Goal: Transaction & Acquisition: Purchase product/service

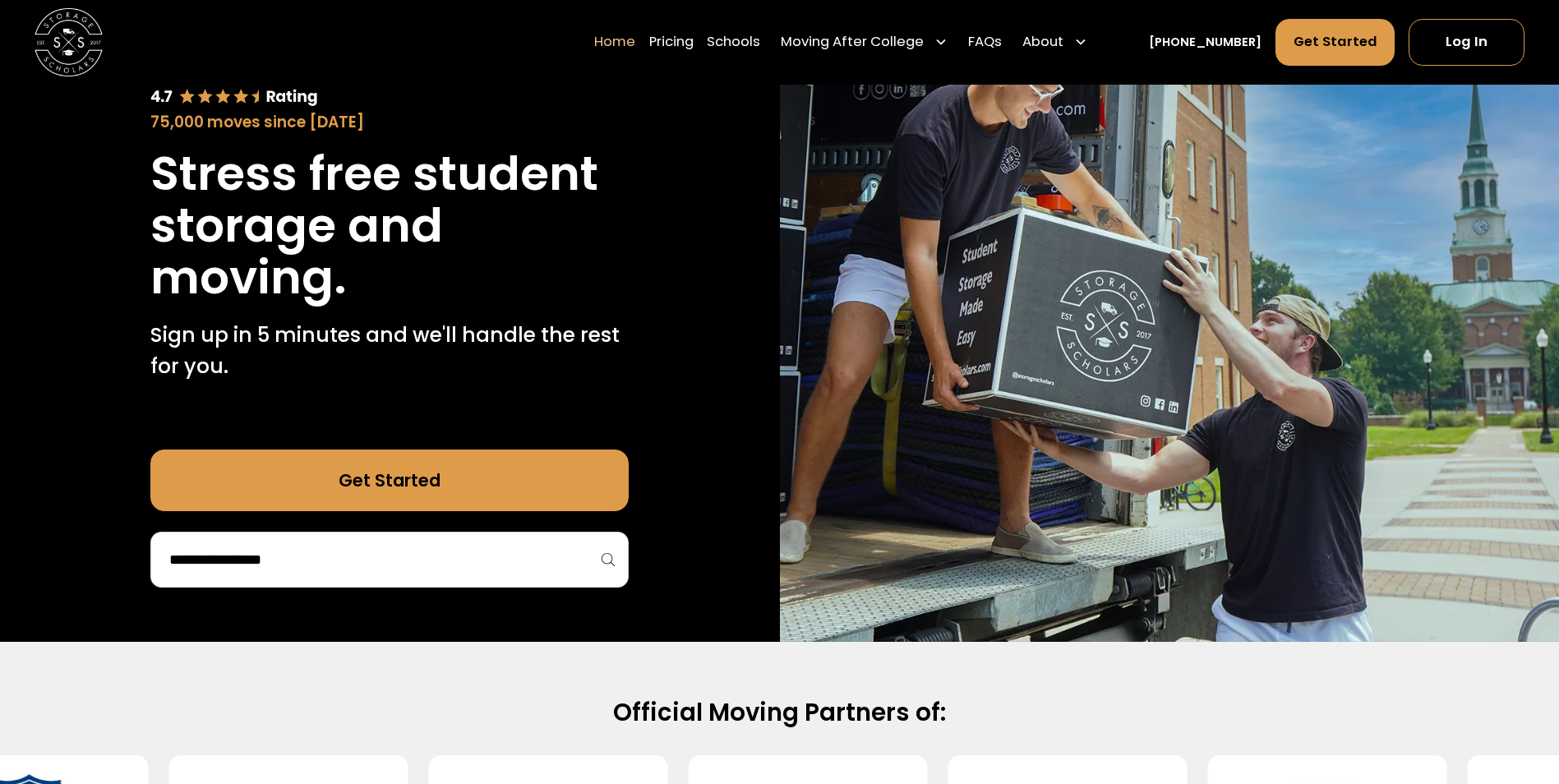
scroll to position [165, 0]
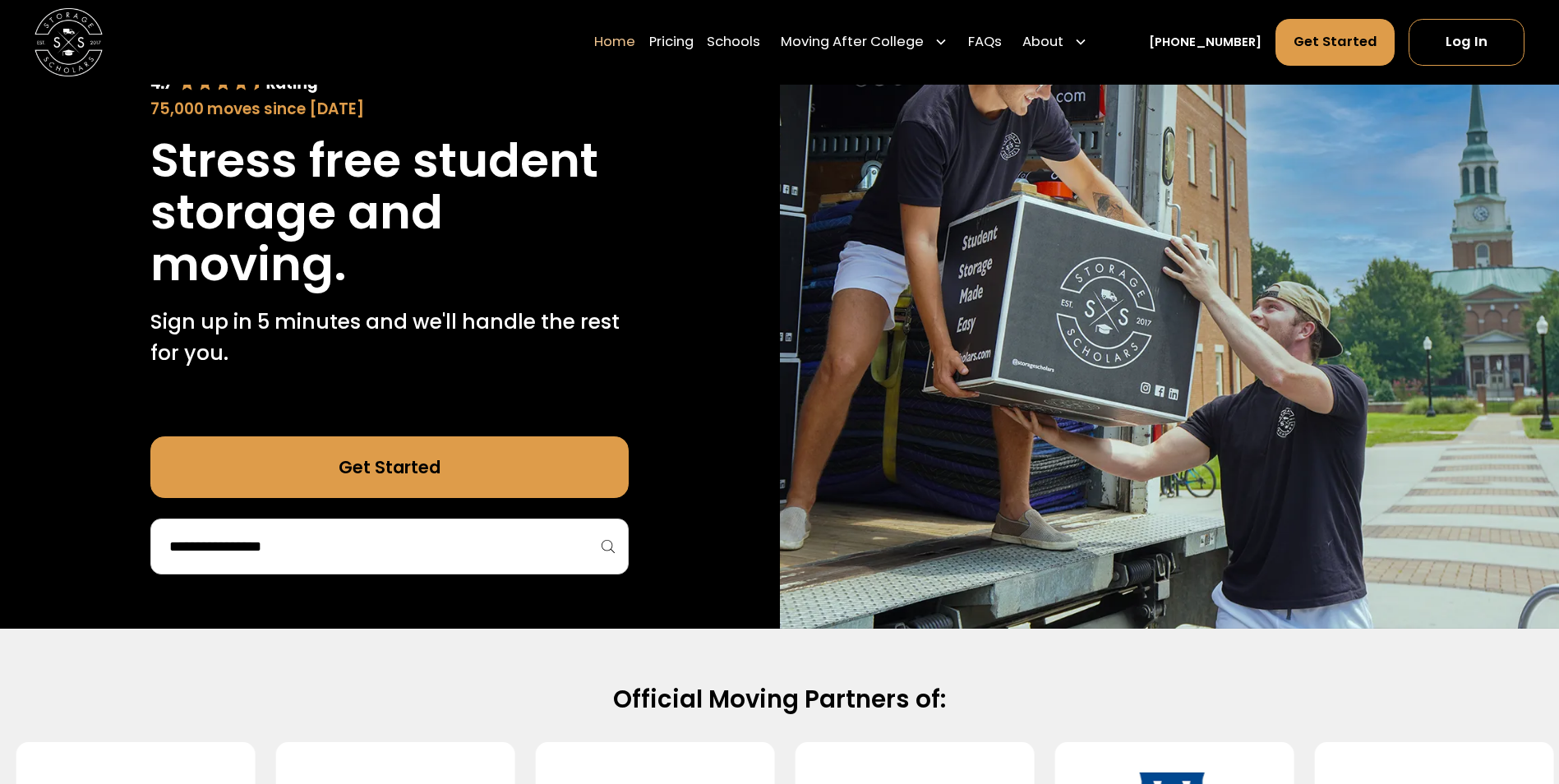
click at [507, 536] on input "search" at bounding box center [389, 546] width 444 height 28
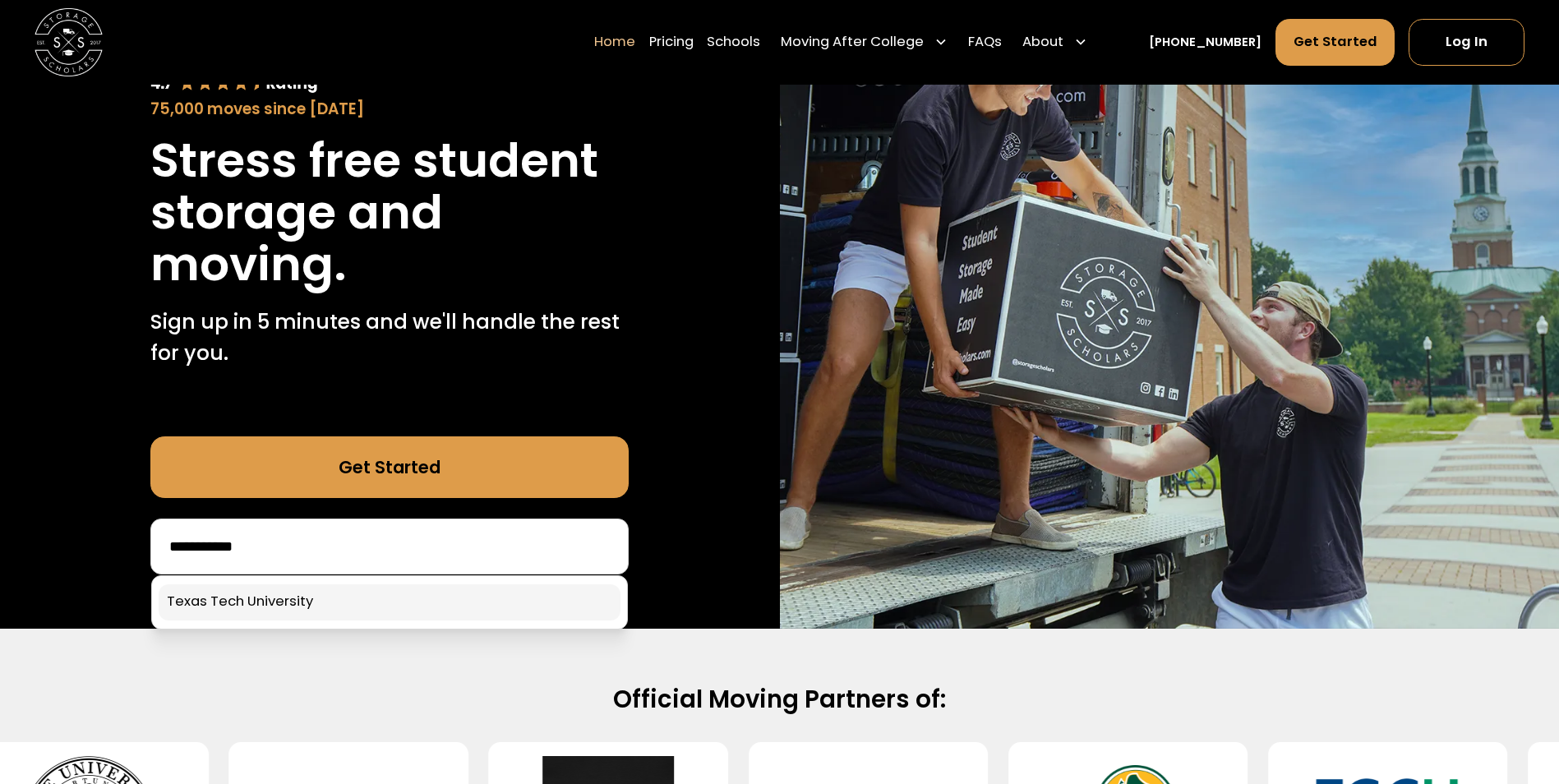
type input "**********"
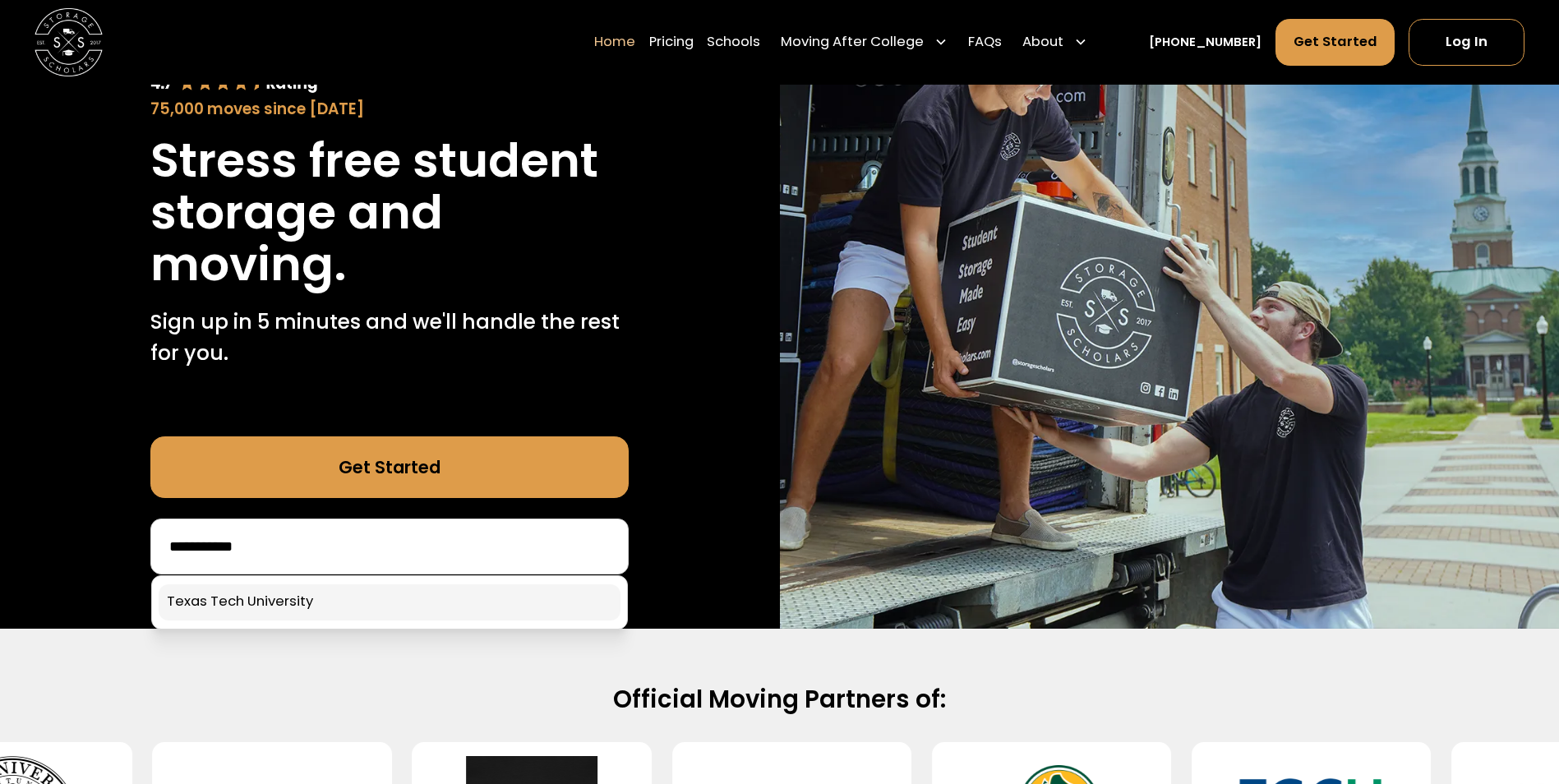
click at [384, 606] on link at bounding box center [389, 602] width 462 height 36
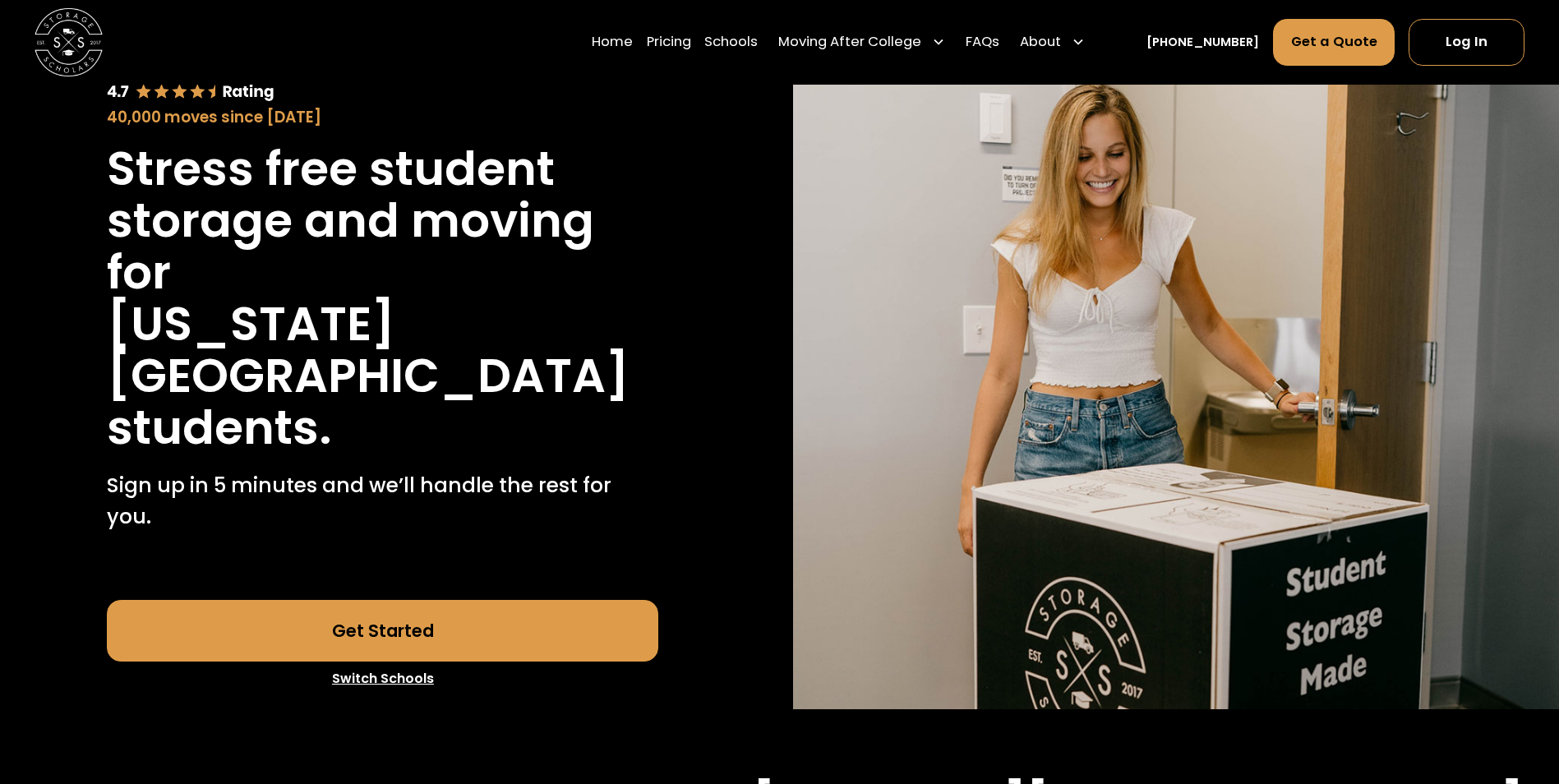
scroll to position [82, 0]
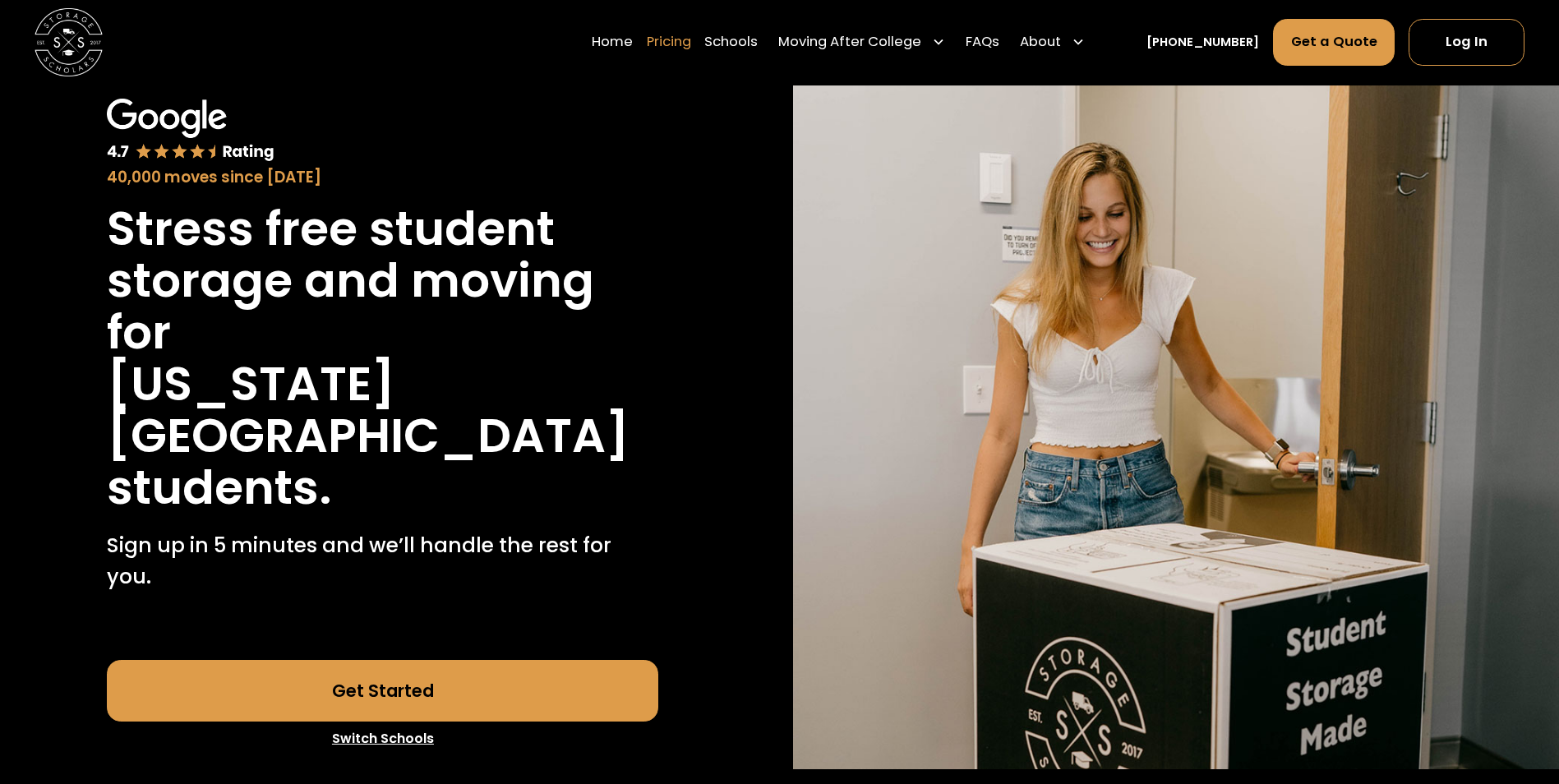
click at [681, 37] on link "Pricing" at bounding box center [669, 42] width 44 height 48
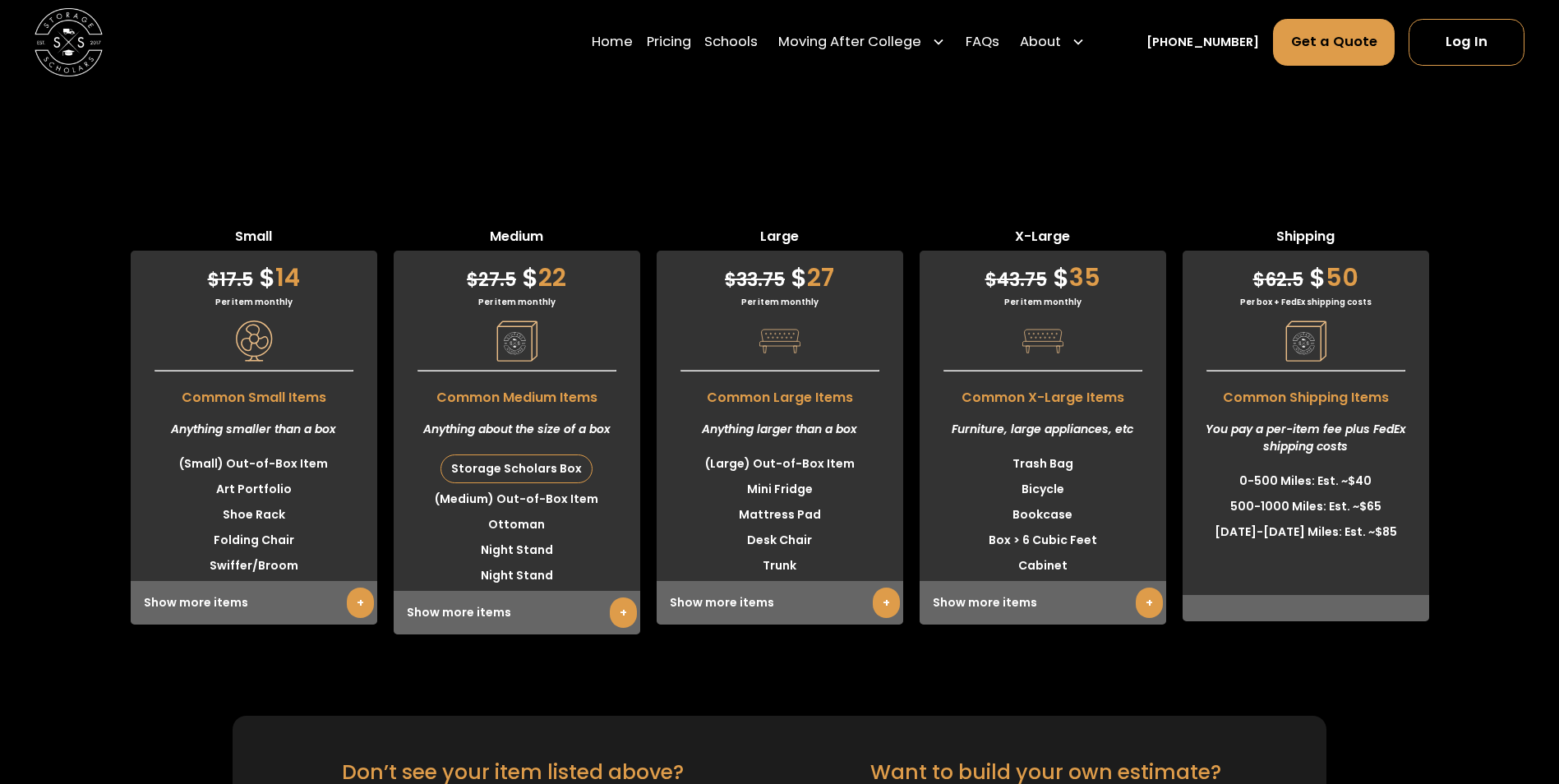
scroll to position [4214, 0]
